Goal: Task Accomplishment & Management: Complete application form

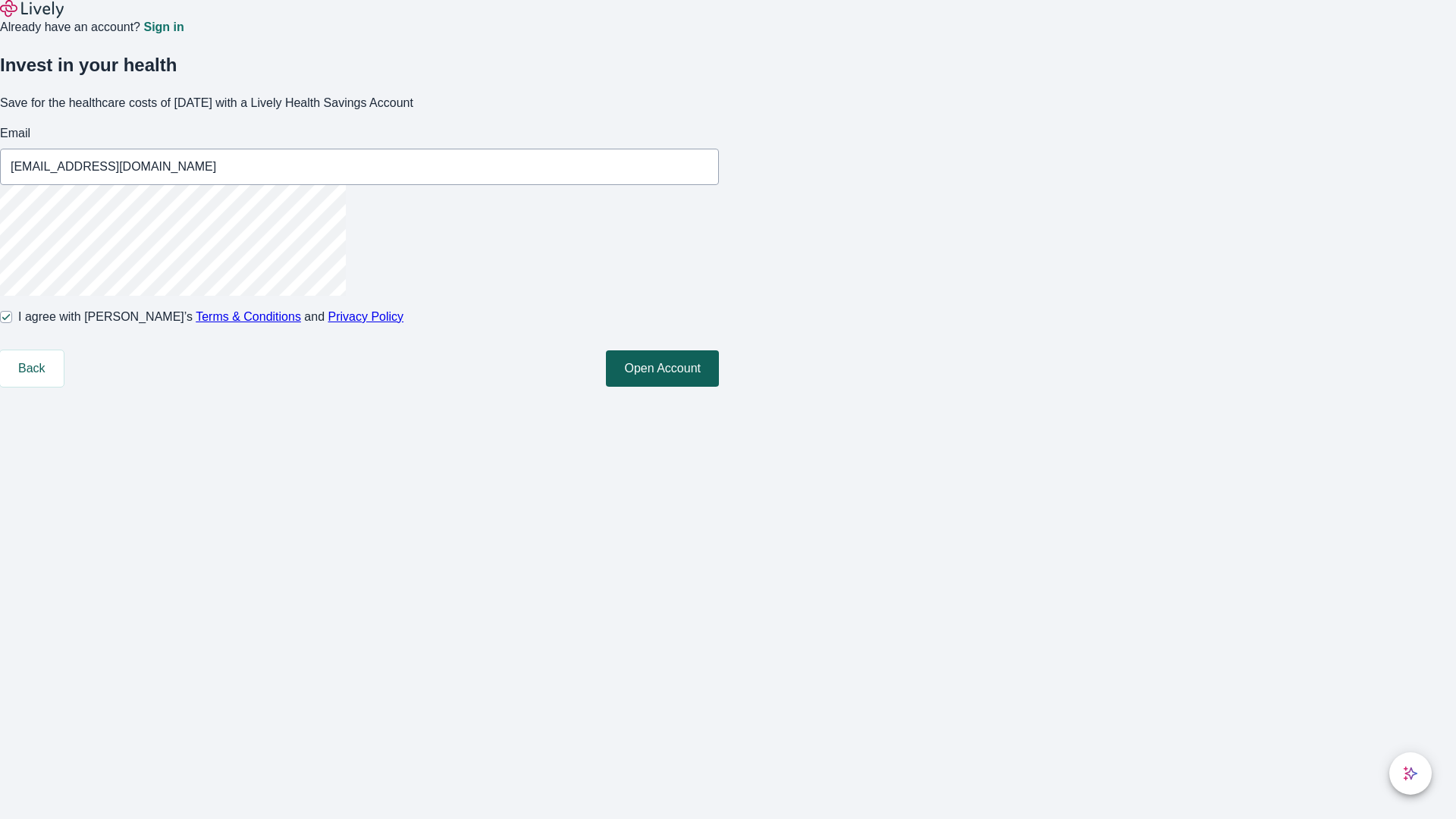
click at [719, 387] on button "Open Account" at bounding box center [662, 369] width 113 height 37
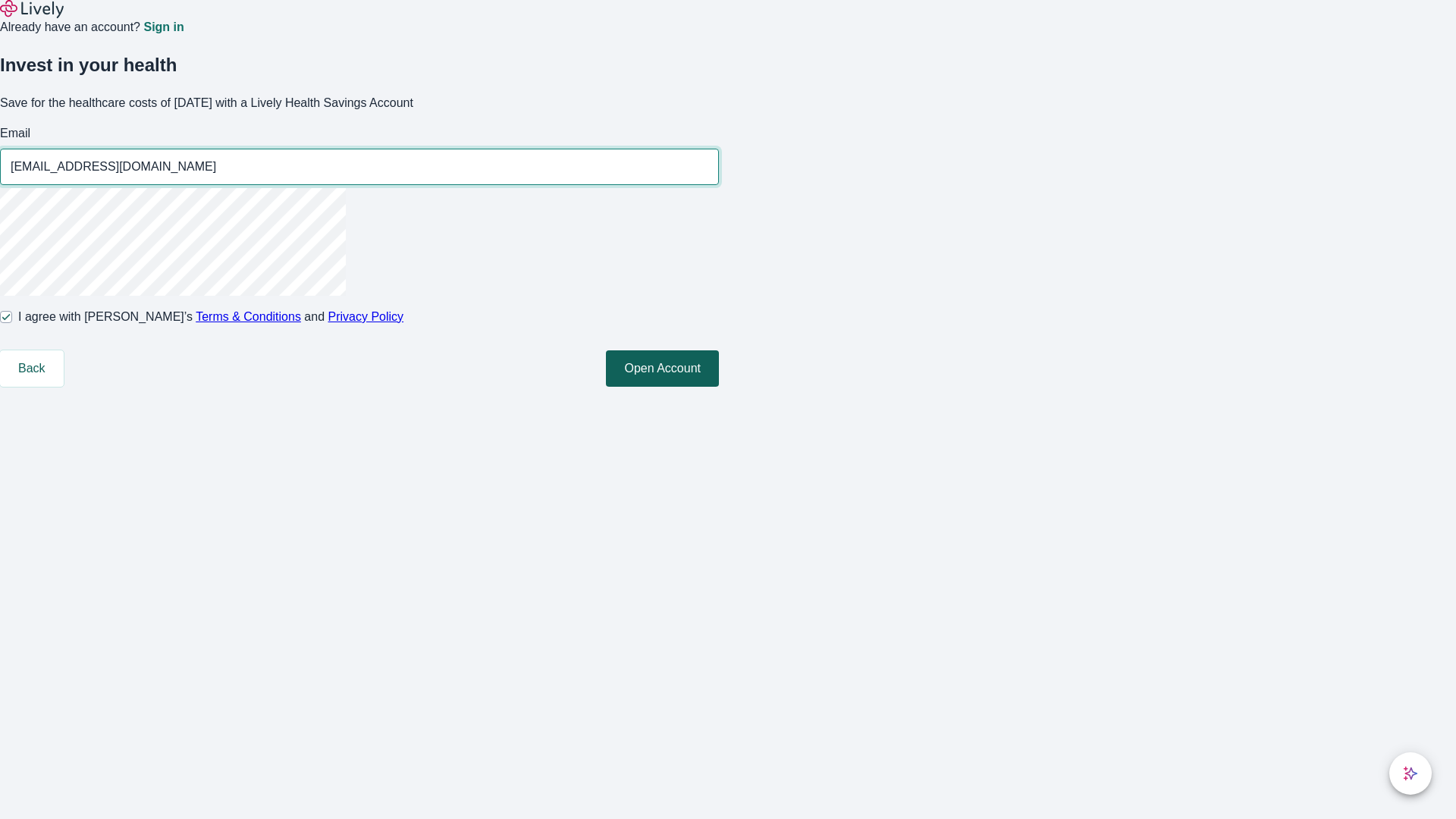
type input "[EMAIL_ADDRESS][DOMAIN_NAME]"
click at [12, 323] on input "I agree with Lively’s Terms & Conditions and Privacy Policy" at bounding box center [6, 317] width 12 height 12
checkbox input "false"
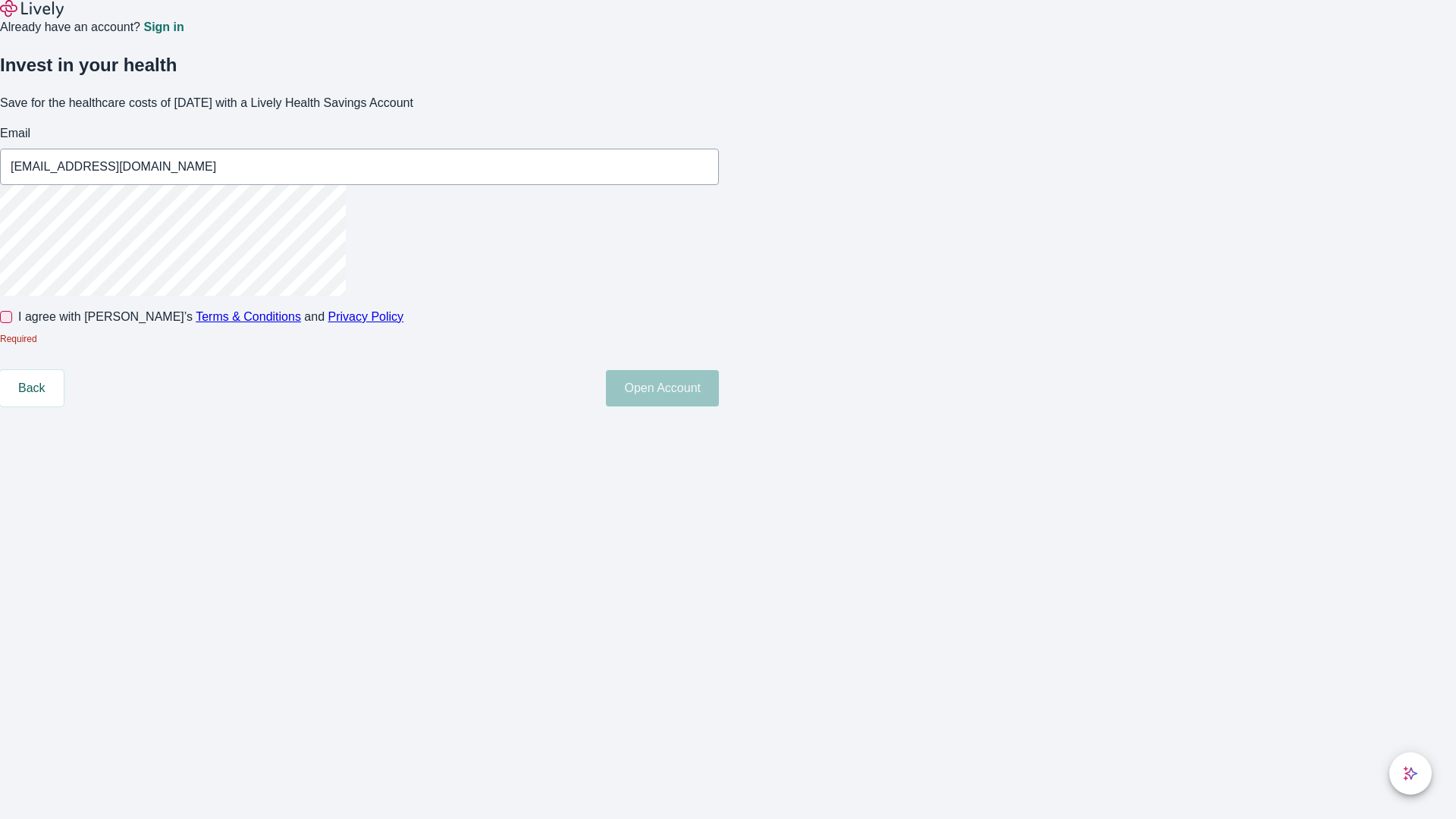
type input "[EMAIL_ADDRESS][DOMAIN_NAME]"
click at [12, 323] on input "I agree with Lively’s Terms & Conditions and Privacy Policy" at bounding box center [6, 317] width 12 height 12
checkbox input "true"
click at [719, 387] on button "Open Account" at bounding box center [662, 369] width 113 height 37
